Goal: Task Accomplishment & Management: Use online tool/utility

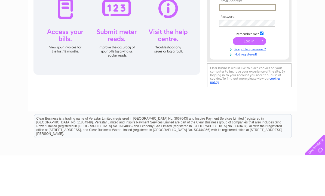
type input "Capewrathproperties@gmail.com"
click at [249, 82] on input "submit" at bounding box center [249, 82] width 33 height 8
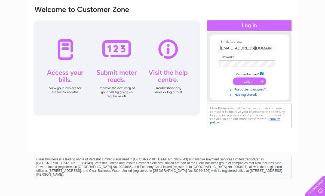
click at [249, 81] on input "submit" at bounding box center [249, 82] width 33 height 8
click at [252, 83] on input "submit" at bounding box center [249, 82] width 33 height 8
click at [249, 83] on input "submit" at bounding box center [249, 82] width 33 height 8
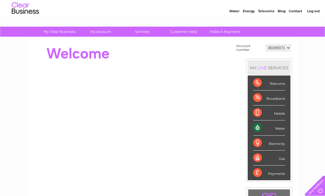
scroll to position [16, 0]
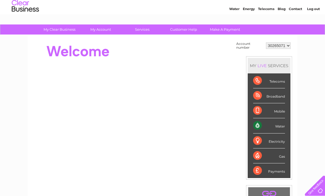
click at [265, 129] on div "Water" at bounding box center [269, 125] width 32 height 15
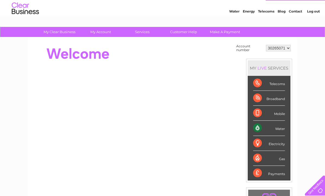
scroll to position [7, 0]
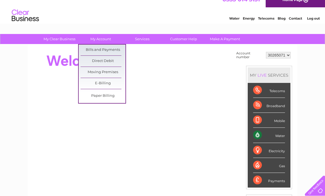
click at [289, 57] on select "30265071" at bounding box center [278, 55] width 25 height 7
click at [107, 40] on link "My Account" at bounding box center [100, 39] width 45 height 10
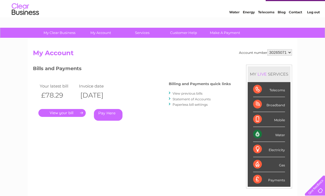
scroll to position [10, 0]
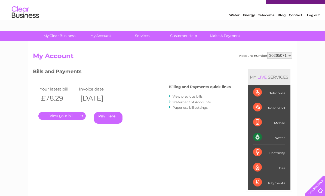
click at [184, 96] on link "View previous bills" at bounding box center [187, 96] width 30 height 4
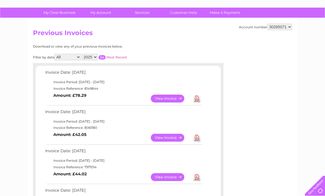
scroll to position [38, 0]
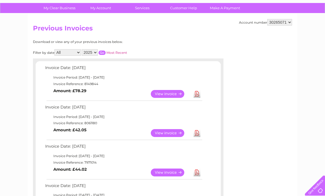
click at [169, 97] on link "View" at bounding box center [171, 94] width 40 height 8
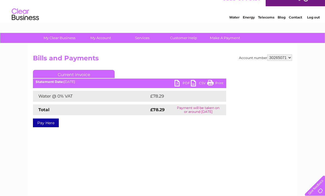
scroll to position [9, 0]
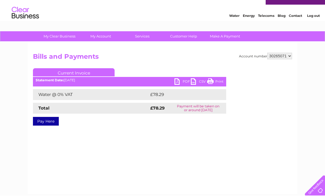
click at [180, 83] on link "PDF" at bounding box center [182, 83] width 16 height 8
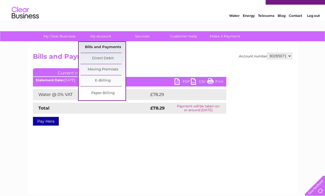
click at [101, 49] on link "Bills and Payments" at bounding box center [103, 47] width 45 height 11
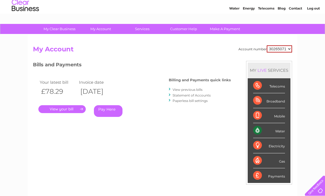
scroll to position [17, 0]
click at [68, 110] on link "." at bounding box center [61, 110] width 47 height 8
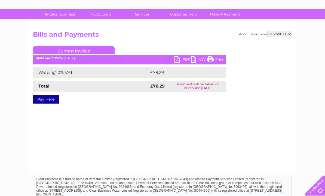
scroll to position [34, 0]
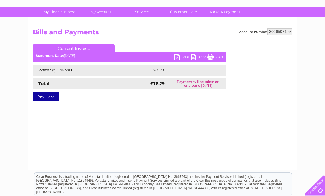
click at [69, 58] on div "PDF CSV Print Statement Date: 02/10/2025" at bounding box center [129, 58] width 193 height 8
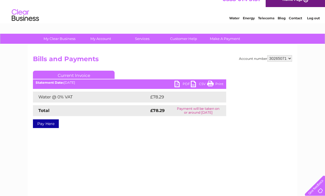
scroll to position [0, 0]
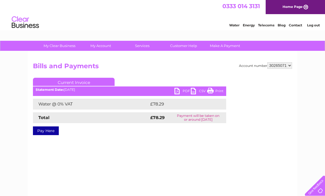
click at [223, 69] on h2 "Bills and Payments" at bounding box center [162, 67] width 259 height 10
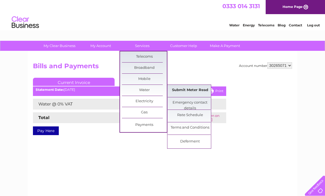
click at [187, 95] on link "Submit Meter Read" at bounding box center [190, 90] width 45 height 11
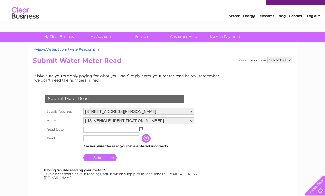
click at [186, 114] on select "Shore Cottage, Durness, Lairg, Sutherland, IV27 4QF Kyleview Cottage, Durness, …" at bounding box center [138, 112] width 110 height 7
select select "396552"
